Goal: Task Accomplishment & Management: Manage account settings

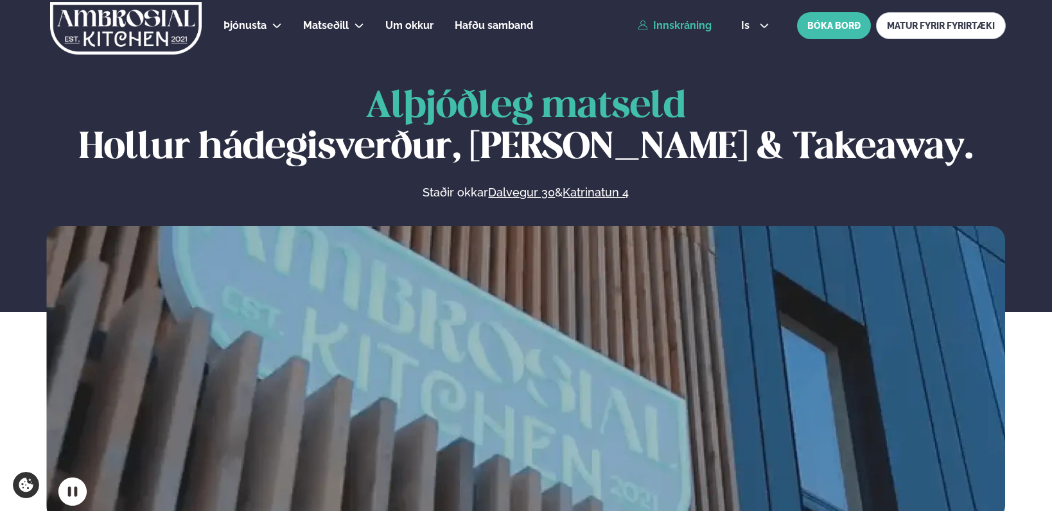
click at [700, 26] on link "Innskráning" at bounding box center [675, 26] width 74 height 12
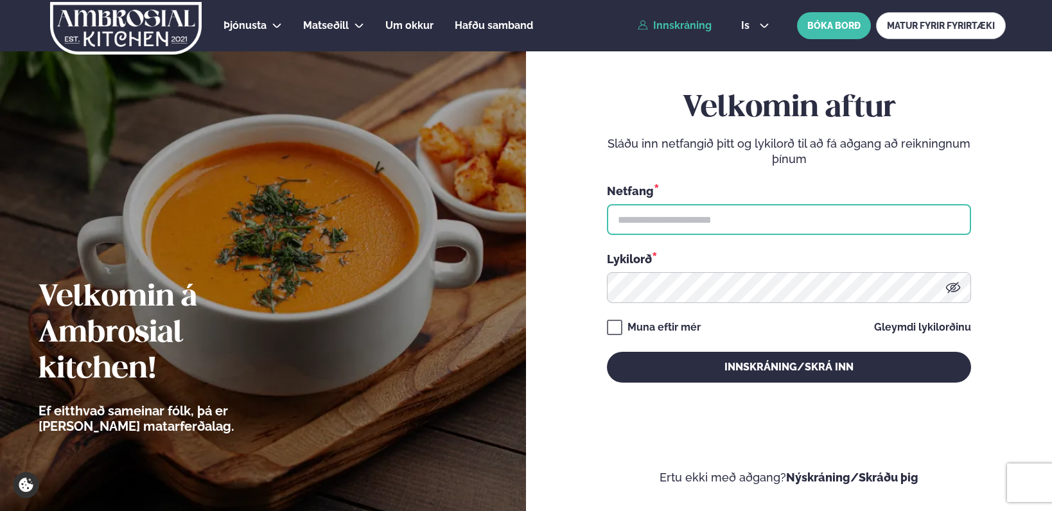
click at [675, 224] on input "text" at bounding box center [789, 219] width 364 height 31
click at [677, 222] on input "text" at bounding box center [789, 219] width 364 height 31
type input "**********"
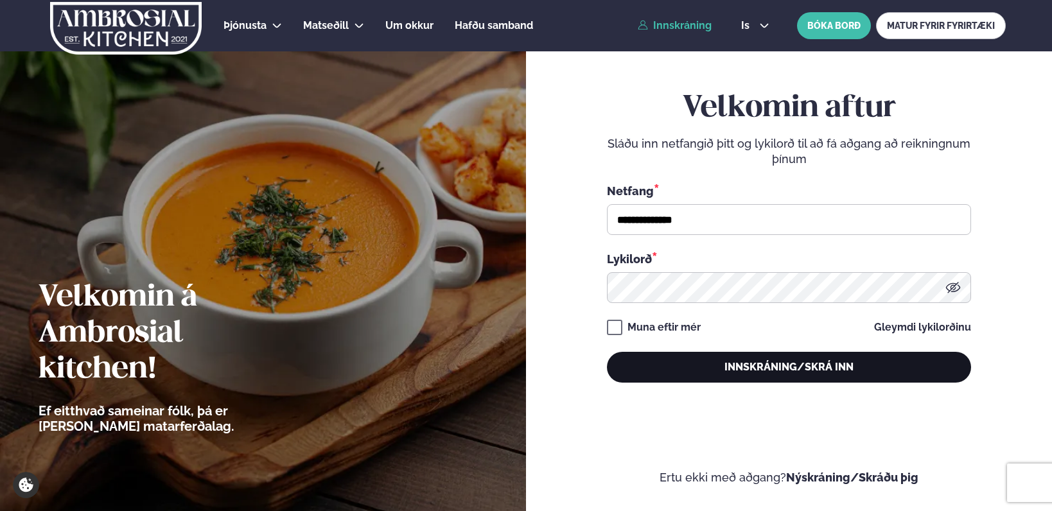
click at [742, 373] on button "Innskráning/Skrá inn" at bounding box center [789, 367] width 364 height 31
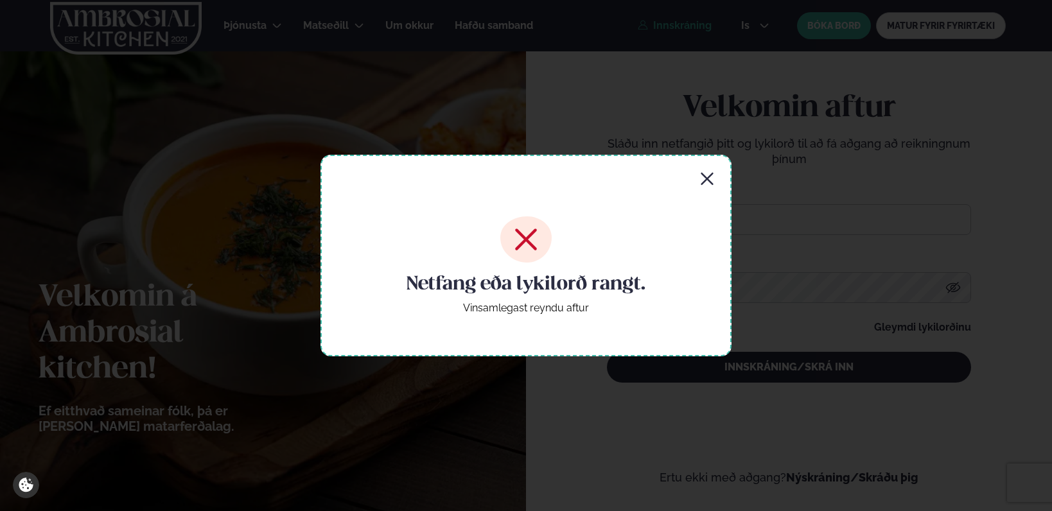
click at [708, 181] on icon "button" at bounding box center [707, 179] width 15 height 15
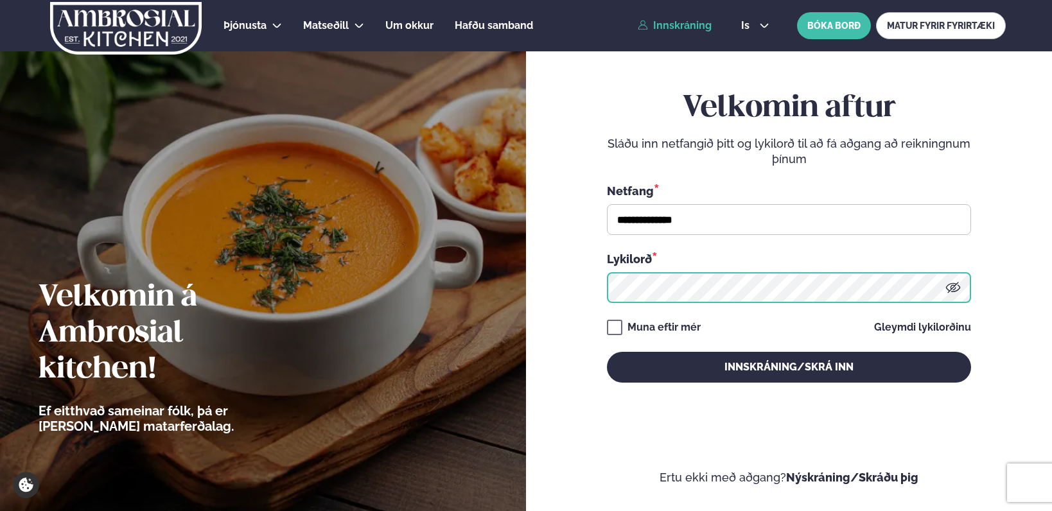
click at [607, 352] on button "Innskráning/Skrá inn" at bounding box center [789, 367] width 364 height 31
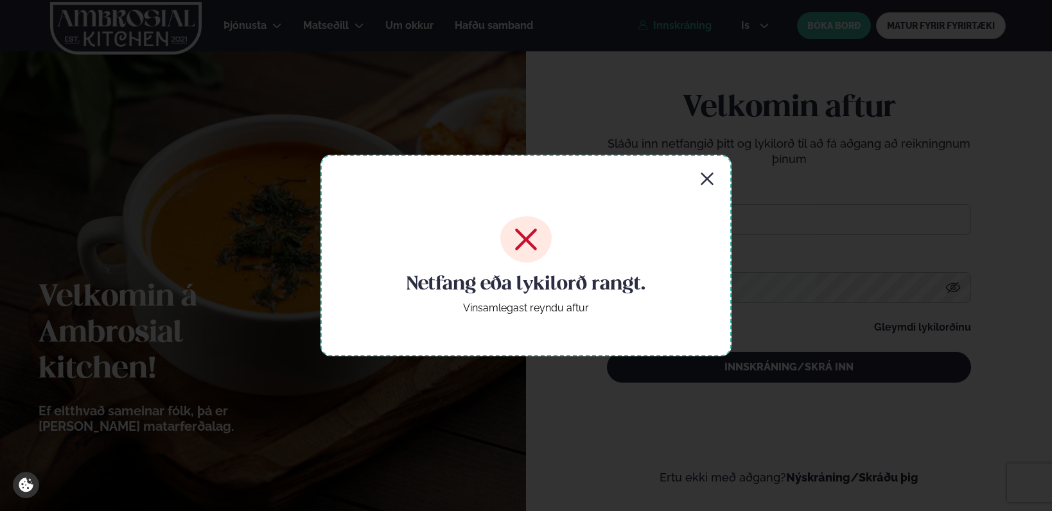
click at [712, 178] on icon "button" at bounding box center [707, 179] width 15 height 15
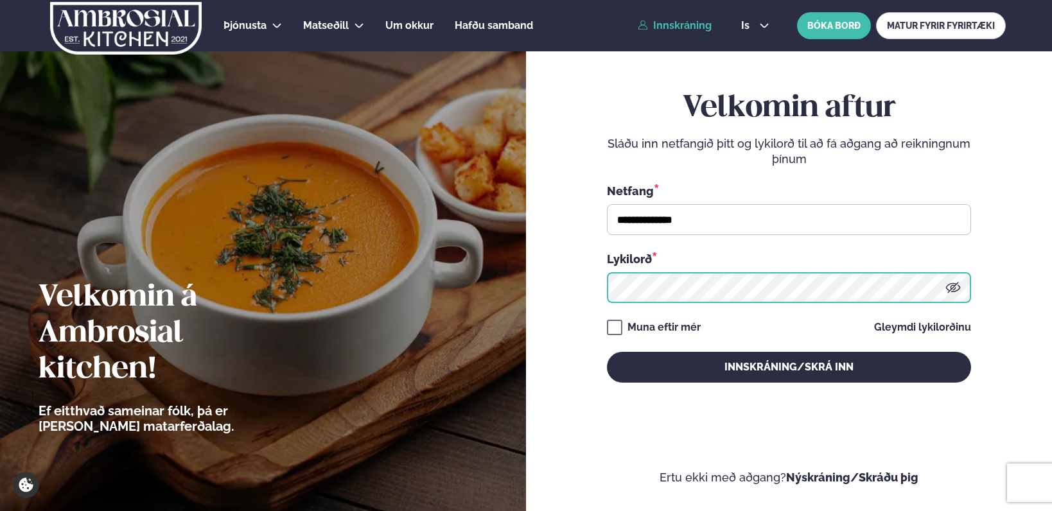
click at [607, 352] on button "Innskráning/Skrá inn" at bounding box center [789, 367] width 364 height 31
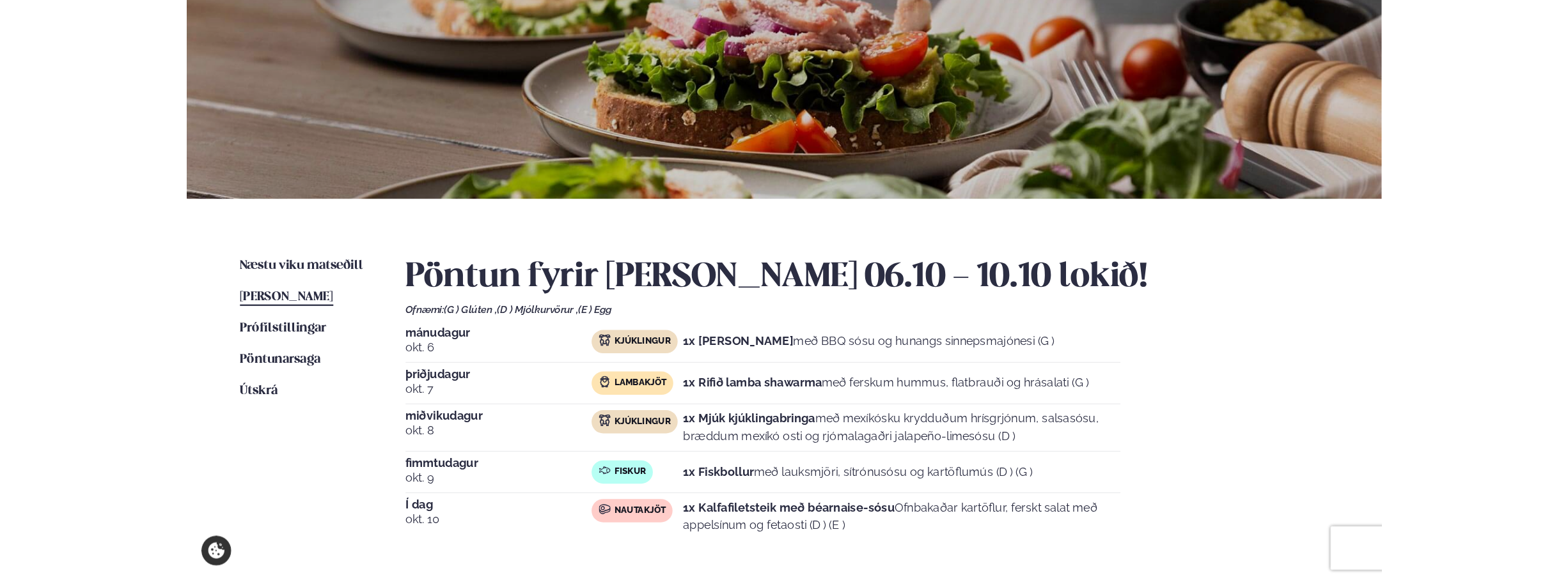
scroll to position [152, 0]
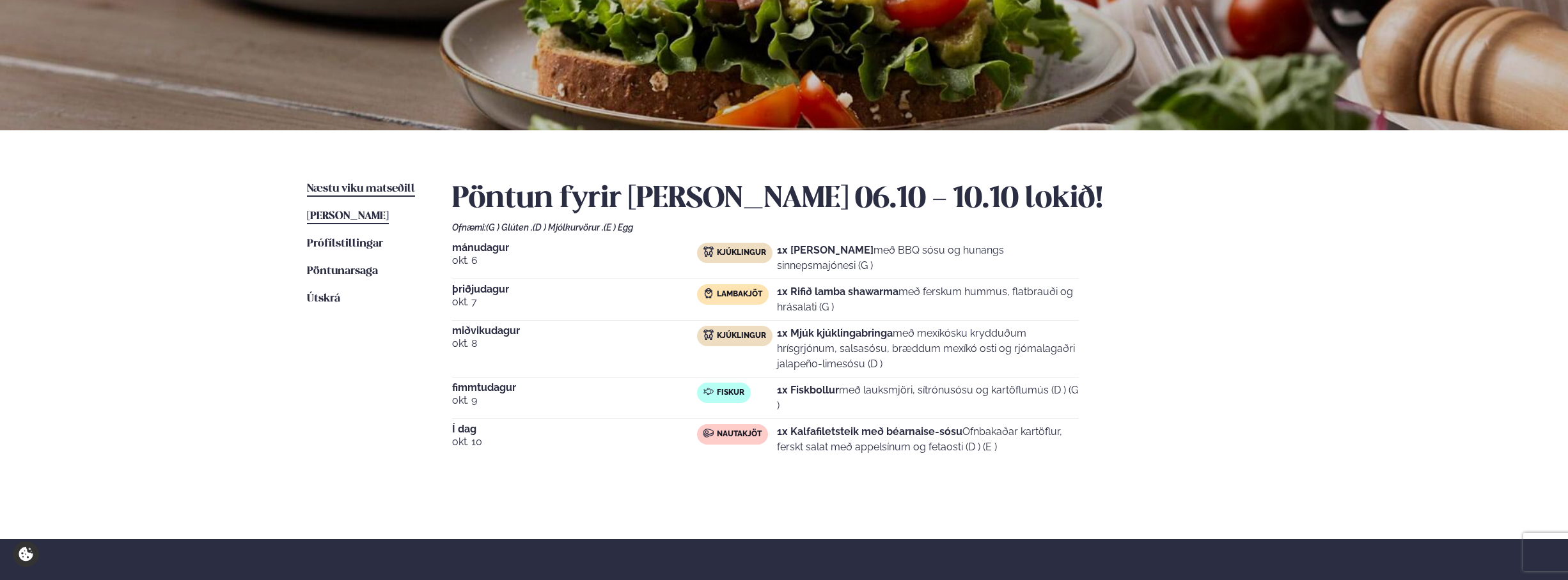
click at [359, 189] on span "Næstu viku matseðill" at bounding box center [360, 188] width 109 height 11
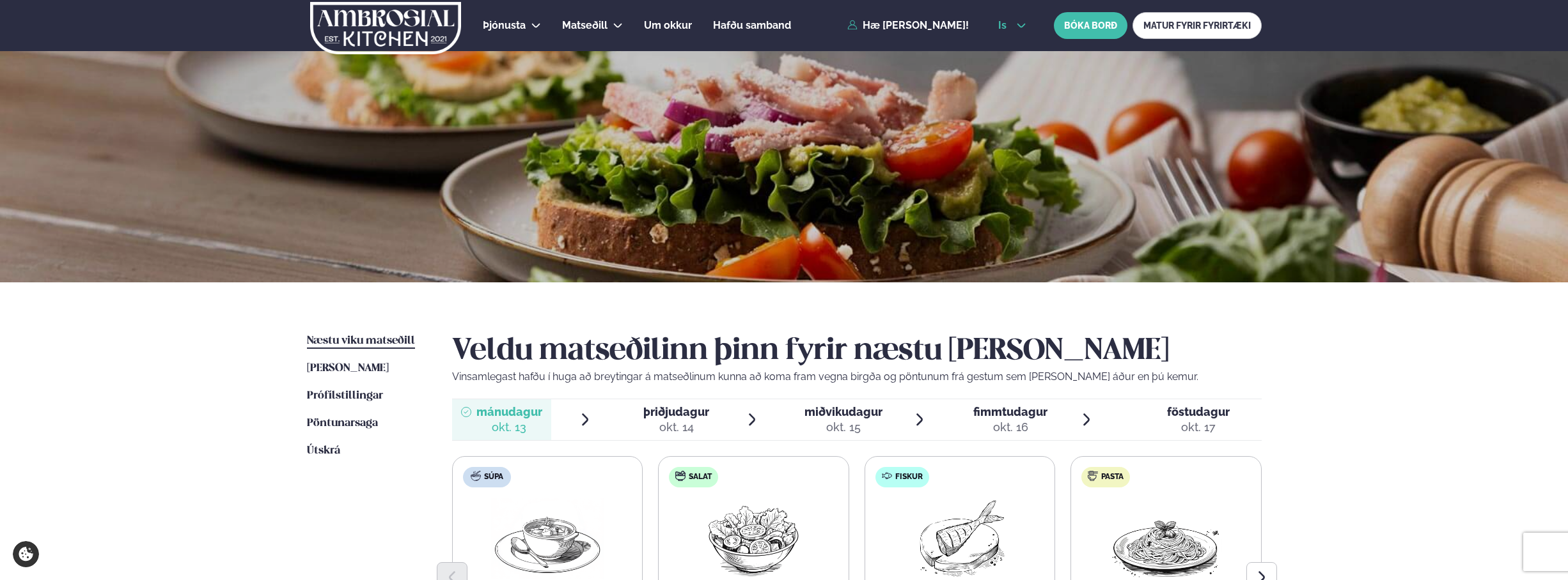
click at [1016, 23] on icon at bounding box center [1021, 26] width 10 height 10
click at [1057, 116] on div at bounding box center [784, 166] width 1568 height 232
click at [1013, 24] on button "is" at bounding box center [1012, 26] width 48 height 10
click at [1009, 51] on link "en" at bounding box center [1012, 49] width 48 height 26
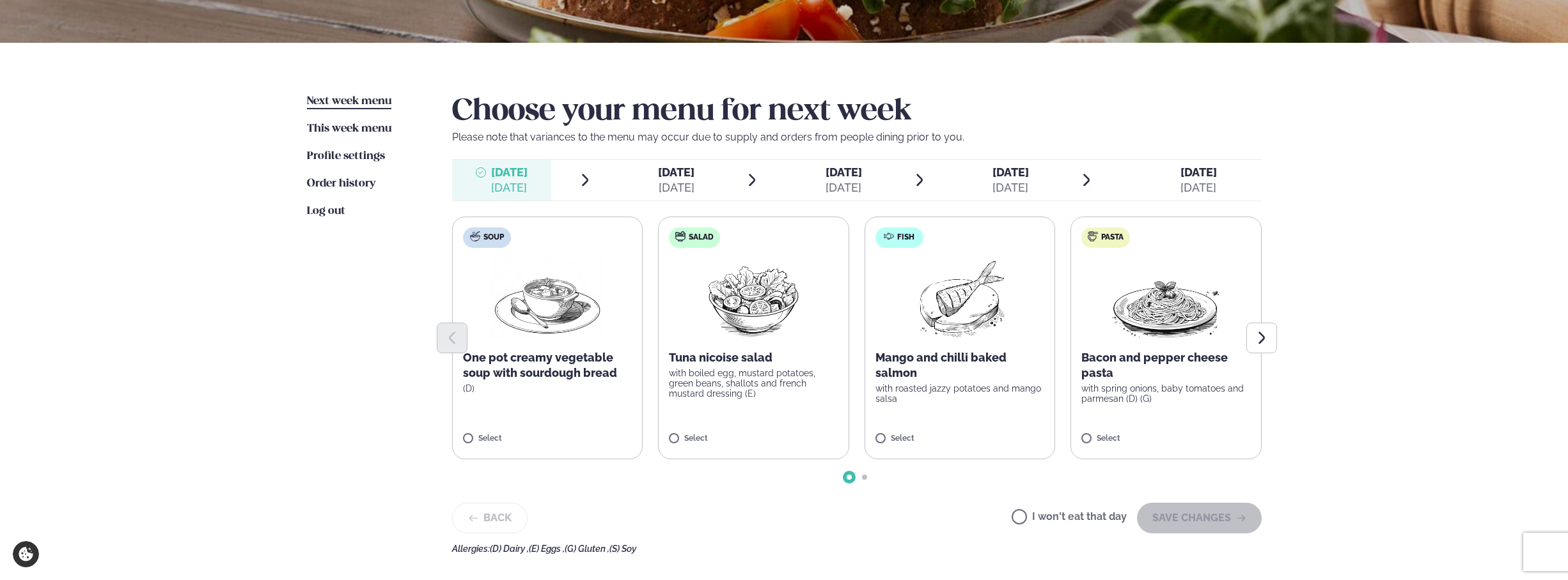
scroll to position [261, 0]
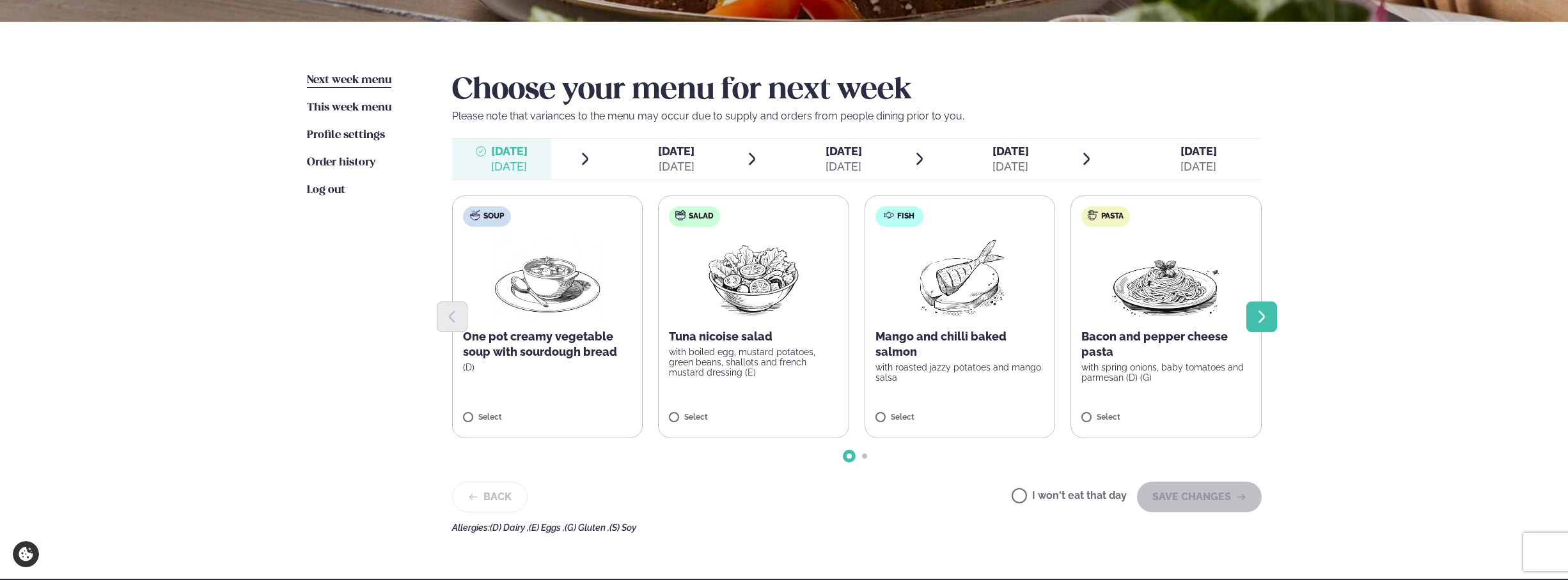
click at [1072, 313] on icon "Next slide" at bounding box center [1261, 316] width 15 height 15
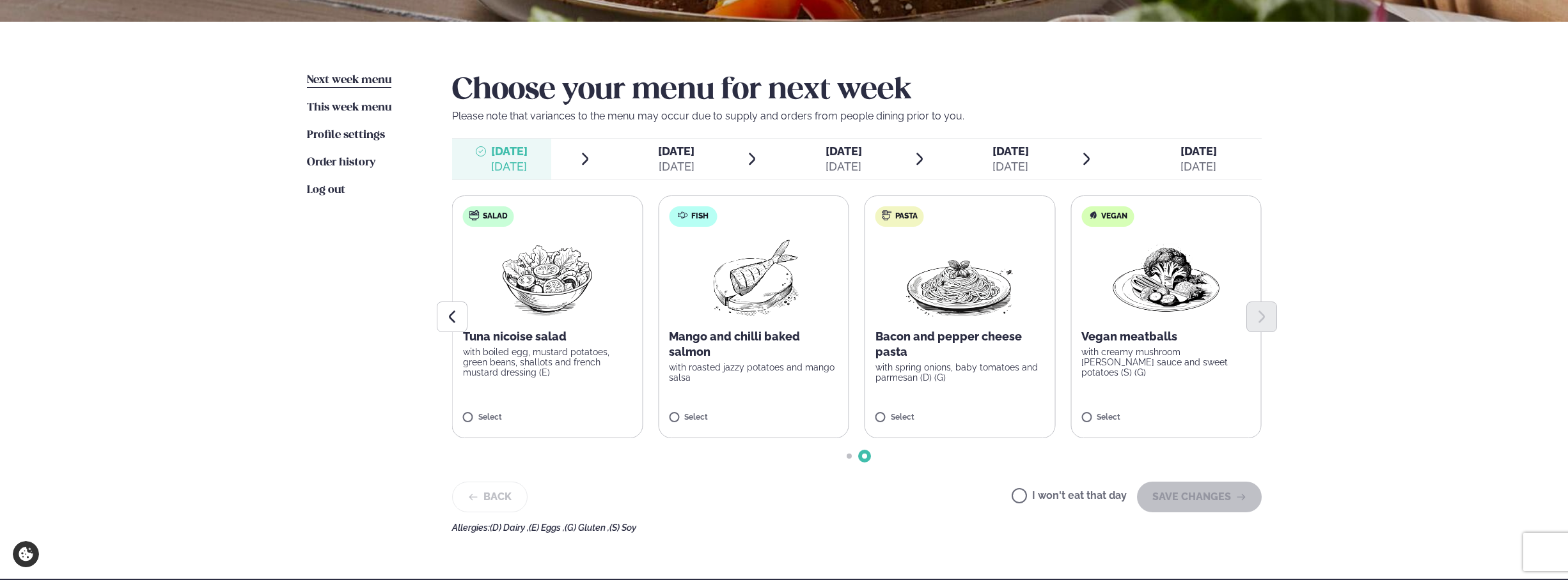
click at [722, 310] on div at bounding box center [856, 316] width 809 height 31
click at [1072, 486] on button "SAVE CHANGES" at bounding box center [1199, 496] width 124 height 31
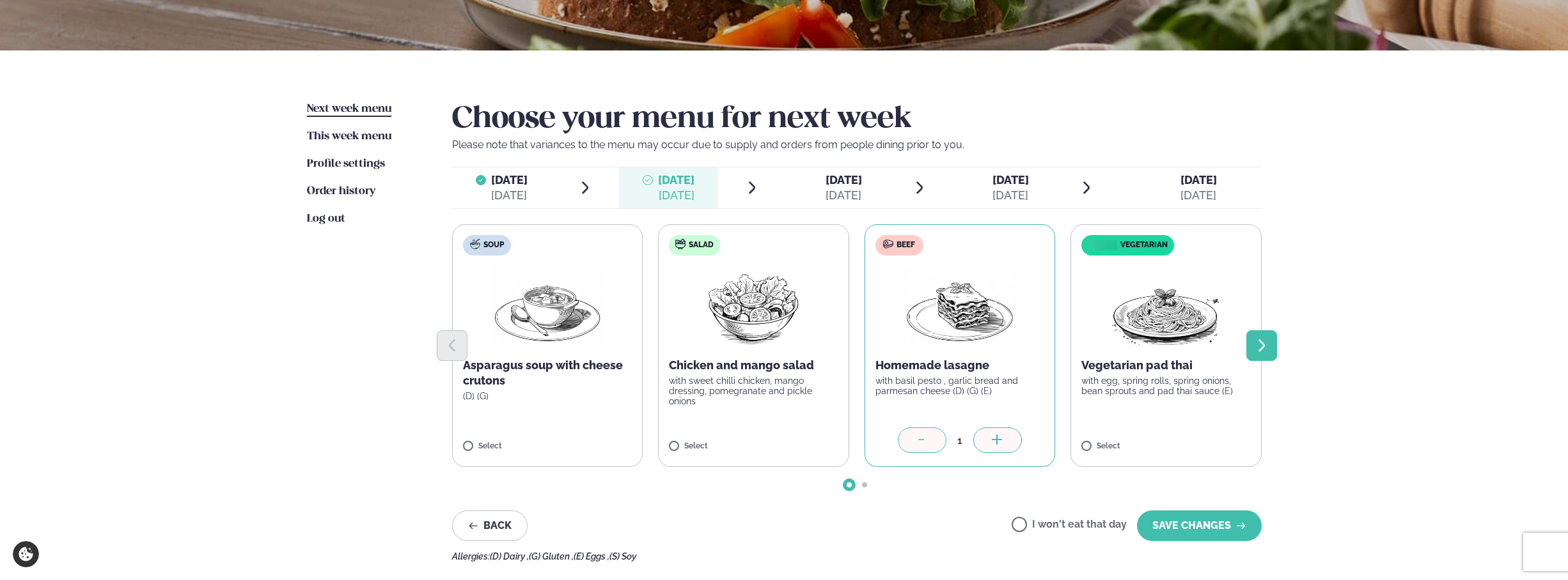
click at [1072, 341] on icon "Next slide" at bounding box center [1261, 345] width 15 height 15
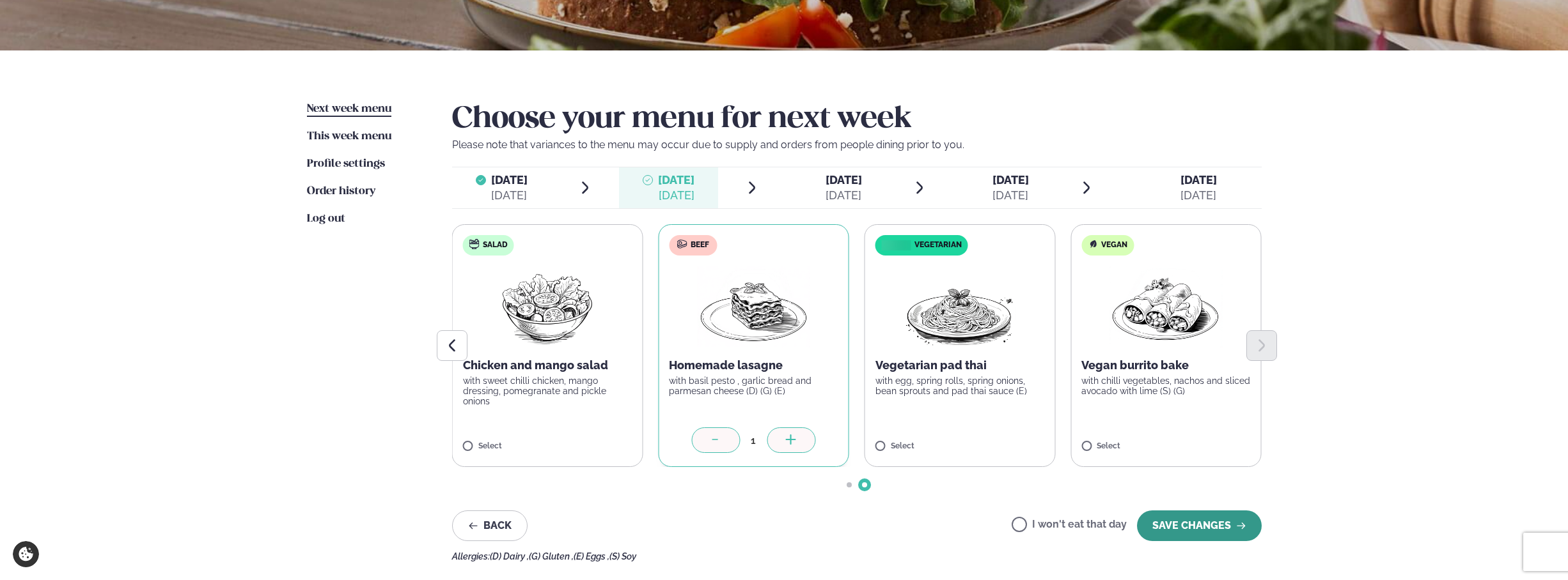
click at [1072, 486] on button "SAVE CHANGES" at bounding box center [1199, 525] width 124 height 31
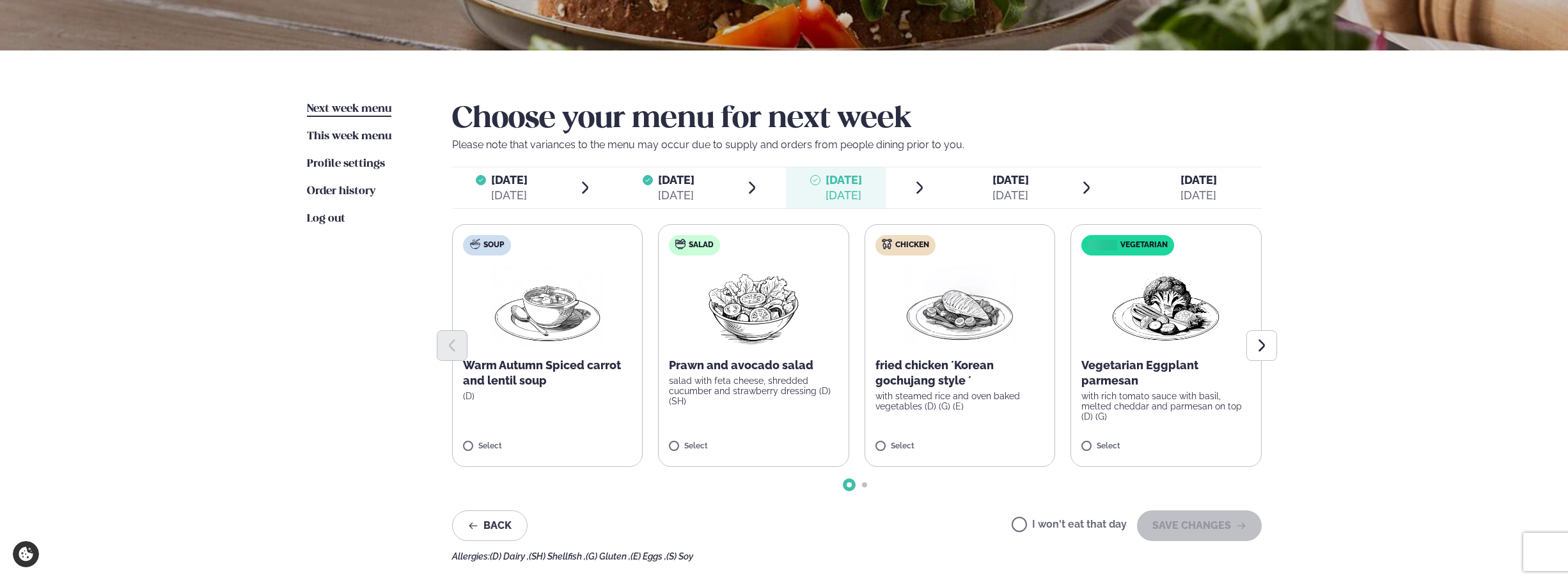
click at [681, 443] on div "Select" at bounding box center [754, 448] width 169 height 11
click at [711, 444] on icon at bounding box center [716, 441] width 13 height 13
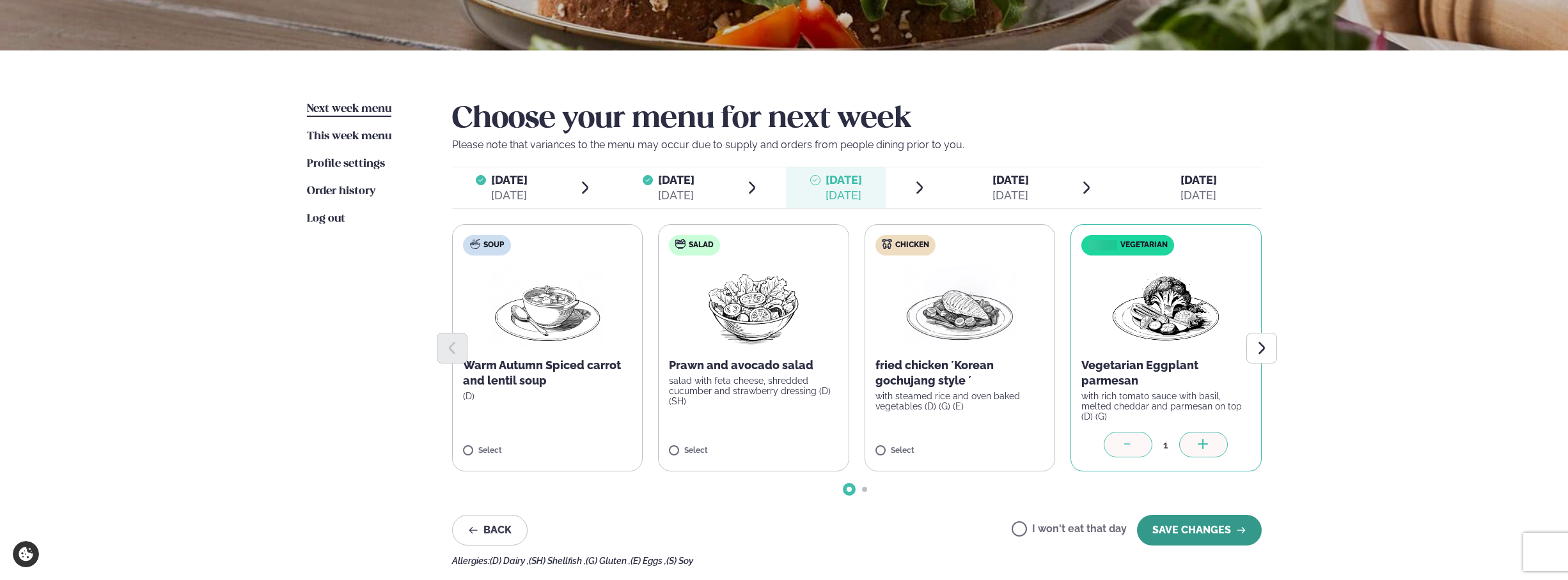
click at [1072, 486] on button "SAVE CHANGES" at bounding box center [1199, 530] width 124 height 31
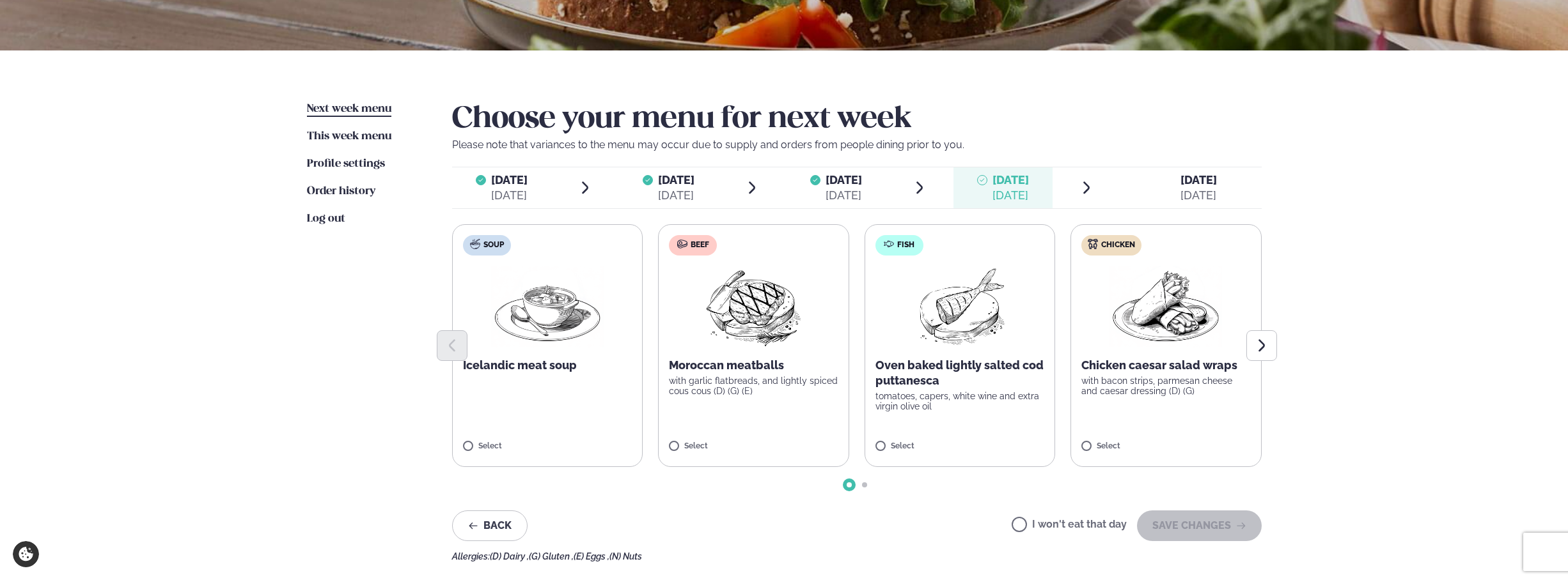
click at [883, 442] on label "Fish Oven baked lightly salted cod puttanesca tomatoes, capers, white wine and …" at bounding box center [961, 346] width 191 height 243
click at [1072, 486] on button "SAVE CHANGES" at bounding box center [1199, 525] width 124 height 31
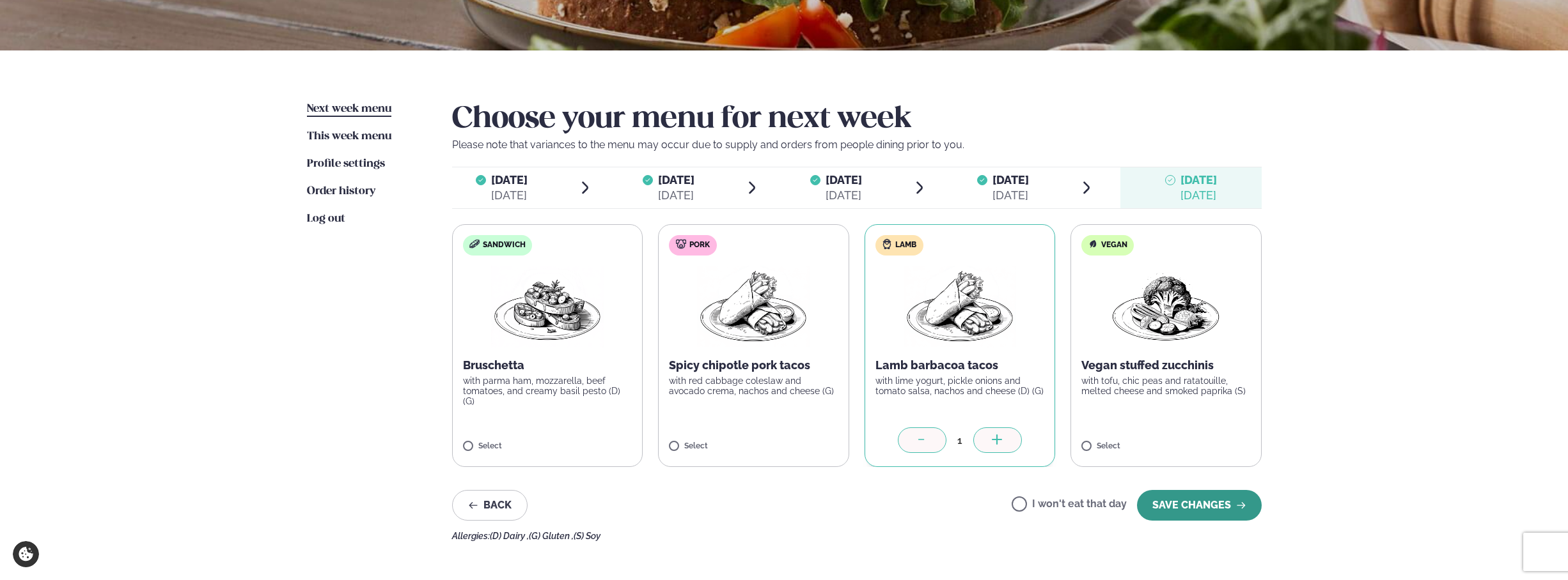
click at [1072, 486] on button "SAVE CHANGES" at bounding box center [1199, 505] width 124 height 31
